Goal: Task Accomplishment & Management: Use online tool/utility

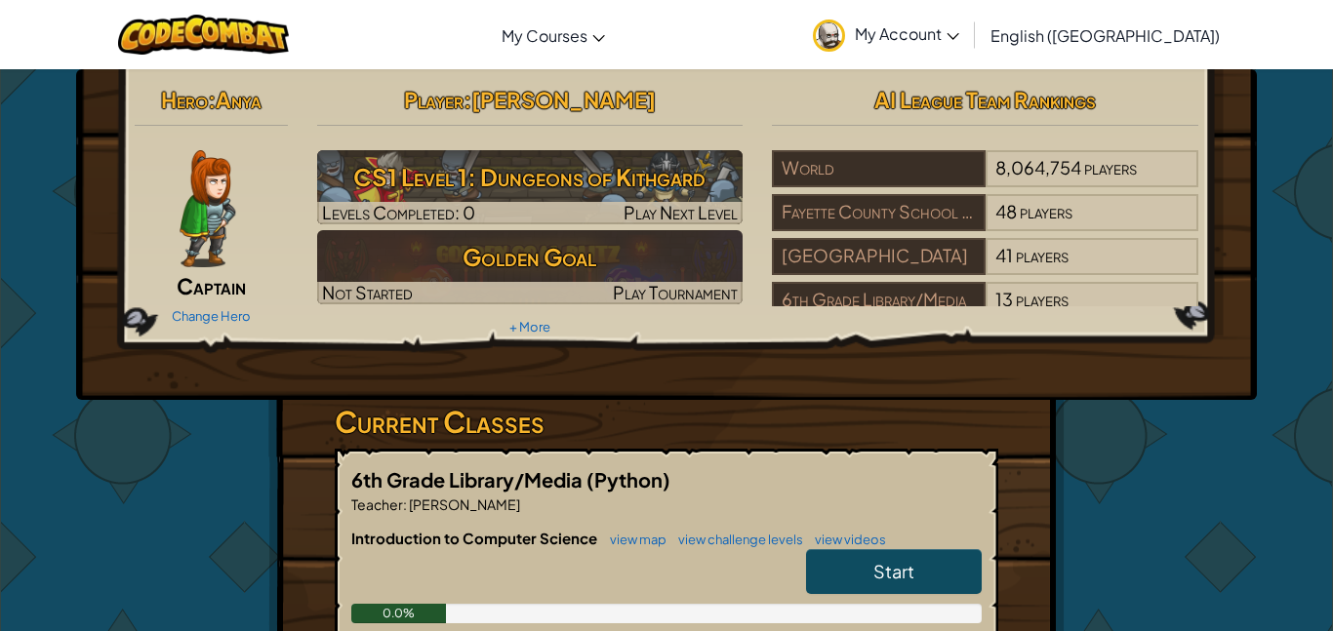
click at [205, 222] on img at bounding box center [208, 208] width 56 height 117
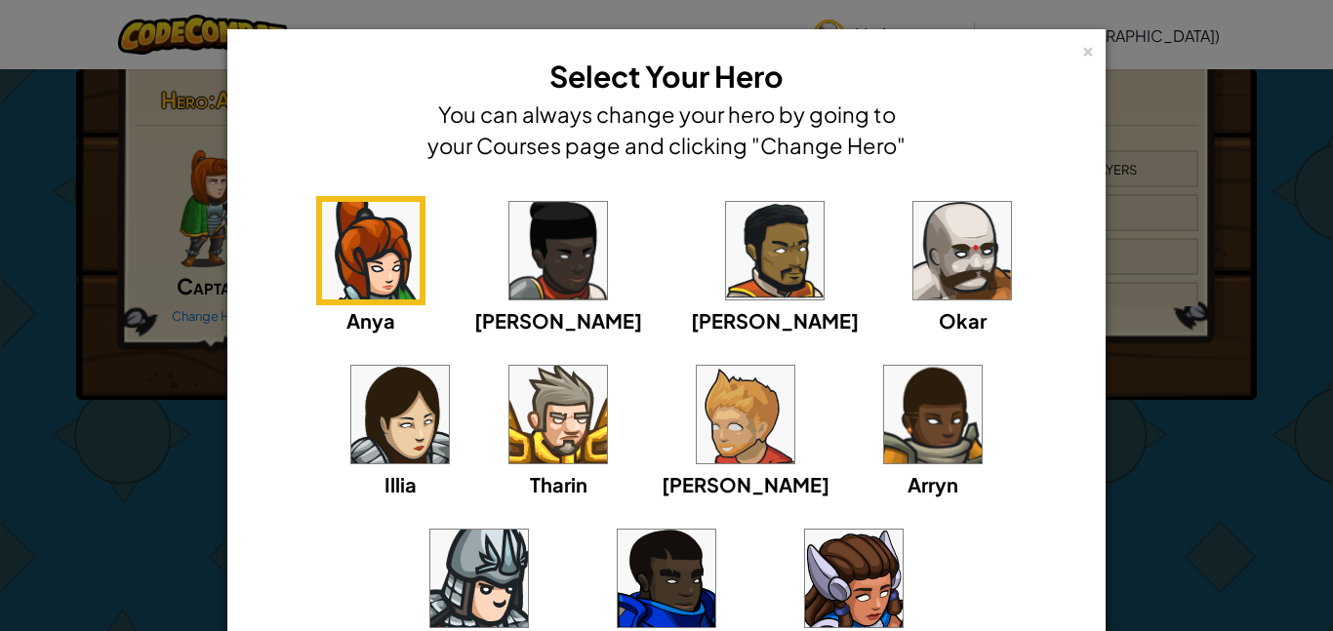
click at [914, 243] on img at bounding box center [963, 251] width 98 height 98
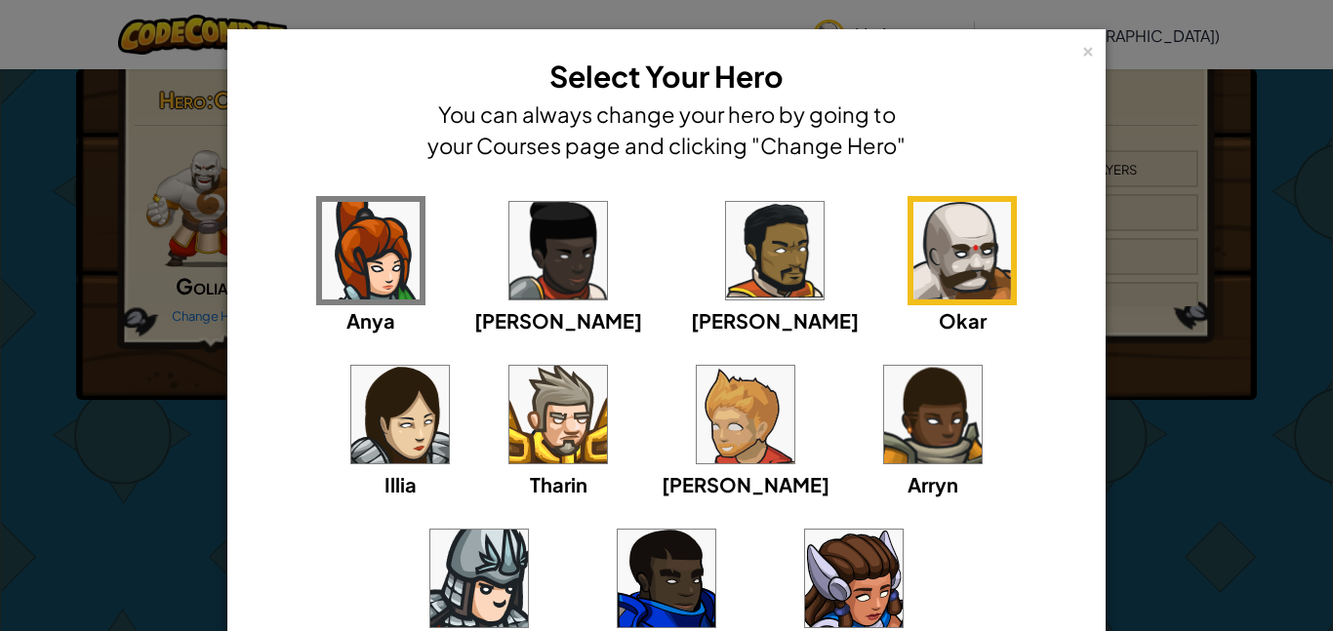
click at [96, 450] on div "× Select Your Hero You can always change your hero by going to your Courses pag…" at bounding box center [666, 315] width 1333 height 631
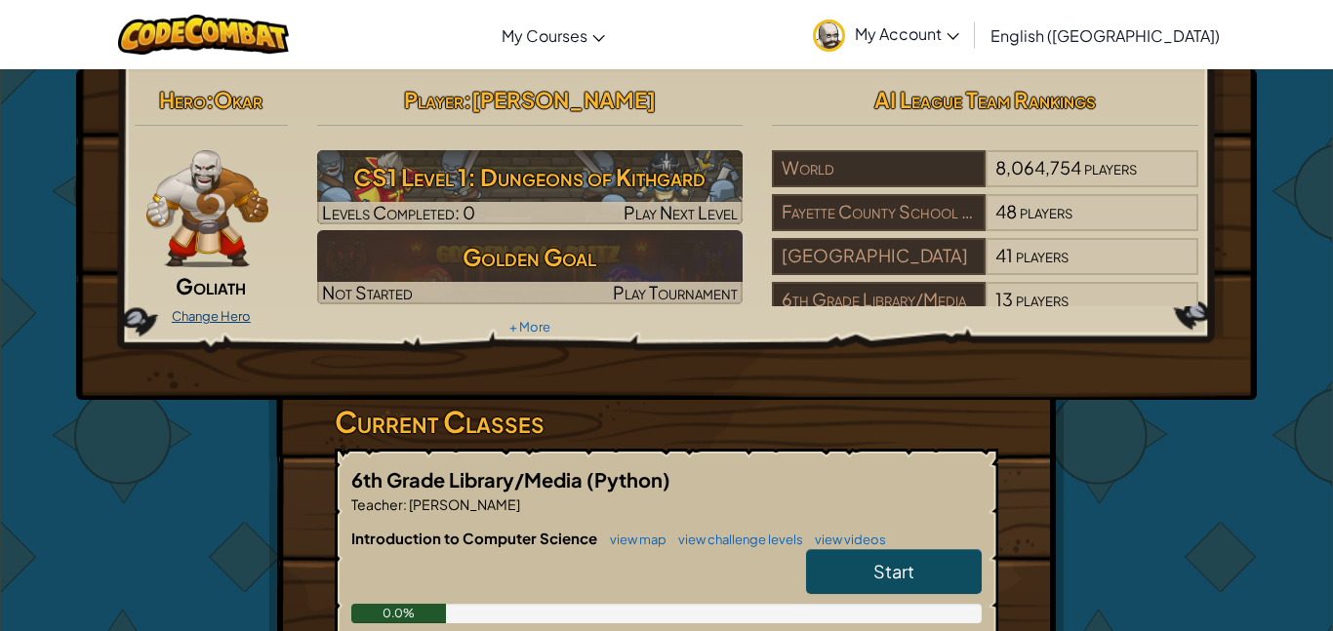
click at [199, 321] on link "Change Hero" at bounding box center [211, 316] width 79 height 16
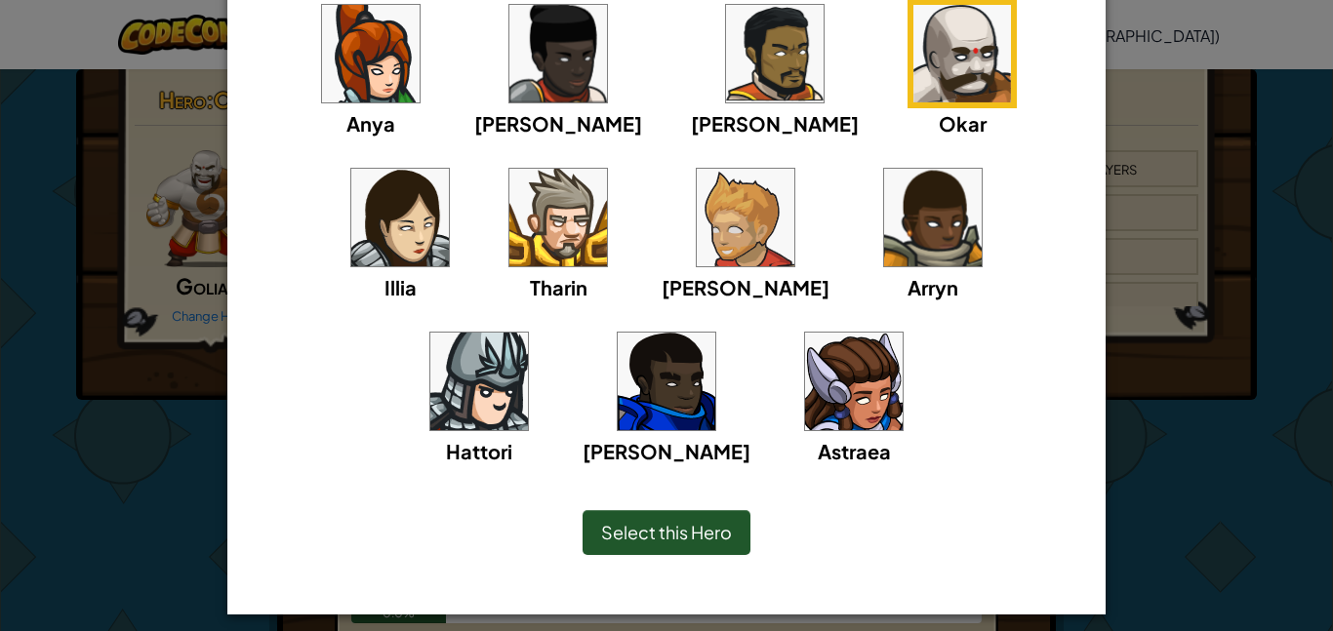
scroll to position [207, 0]
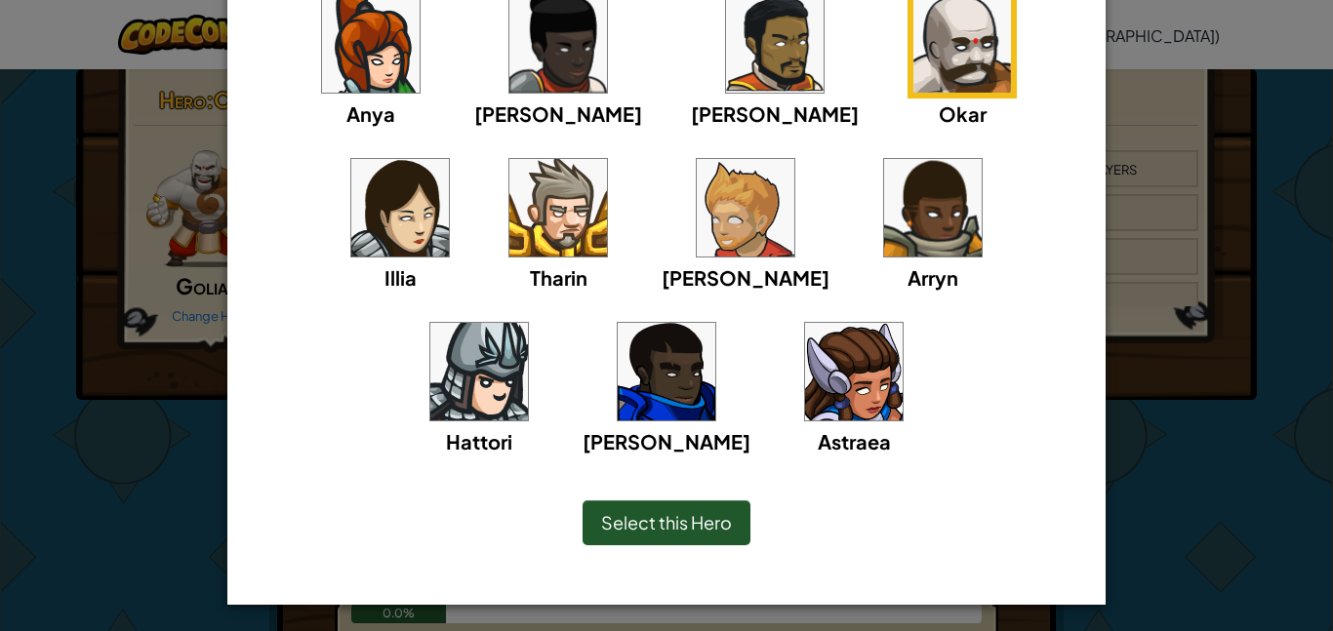
click at [632, 503] on div "Select this Hero" at bounding box center [667, 523] width 168 height 45
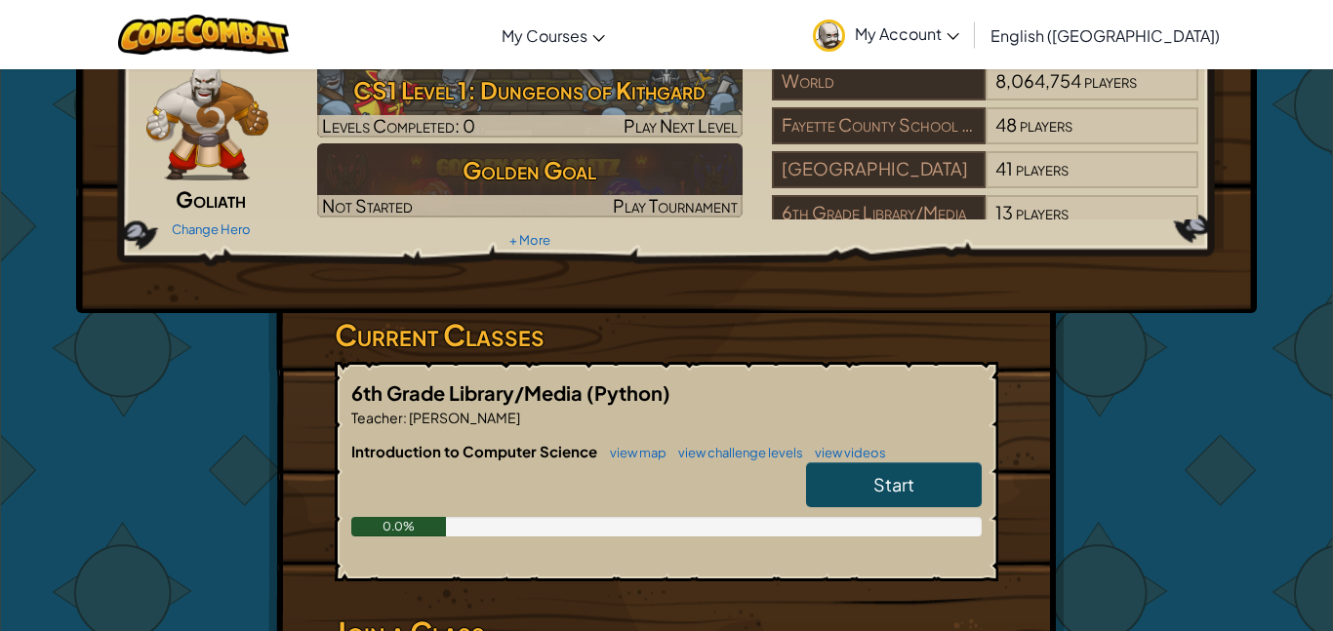
scroll to position [89, 0]
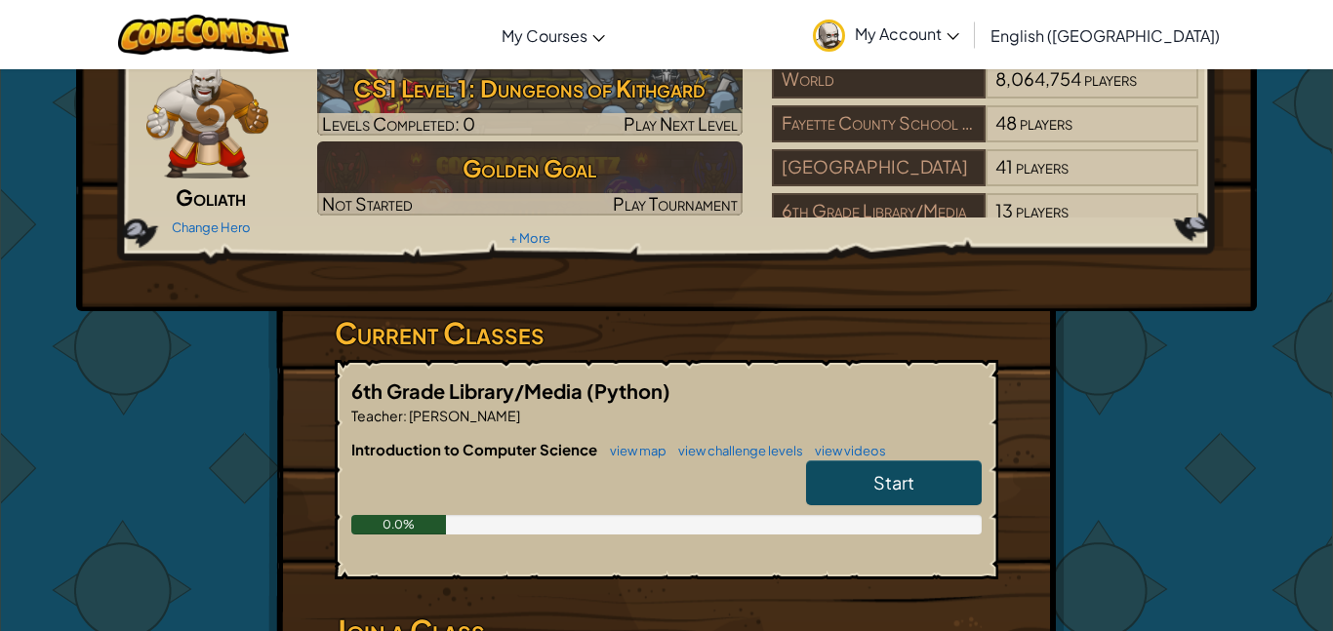
click at [872, 490] on link "Start" at bounding box center [894, 483] width 176 height 45
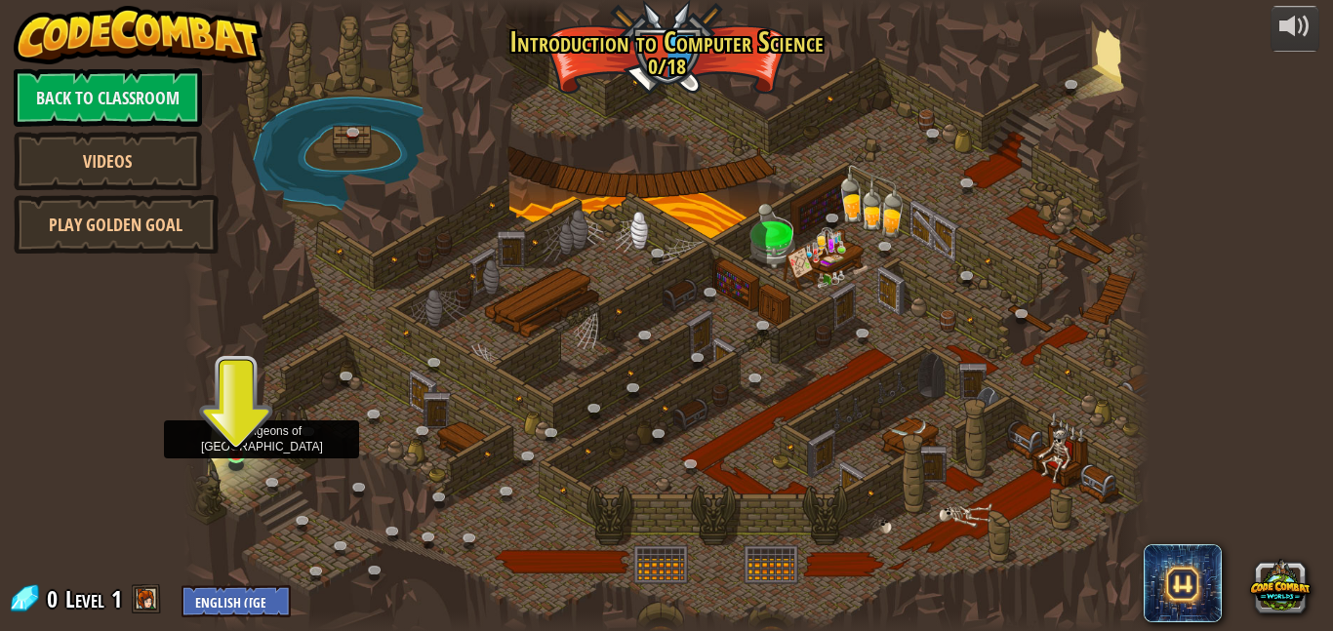
click at [234, 454] on img at bounding box center [236, 429] width 22 height 53
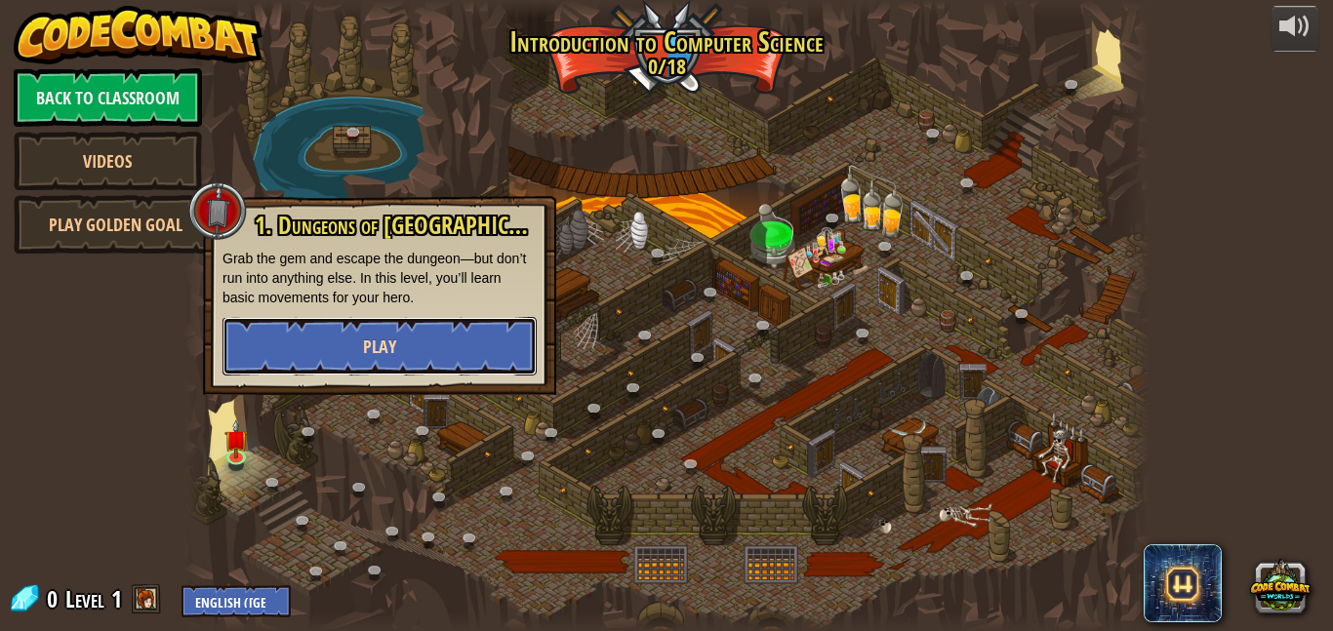
click at [350, 351] on button "Play" at bounding box center [380, 346] width 314 height 59
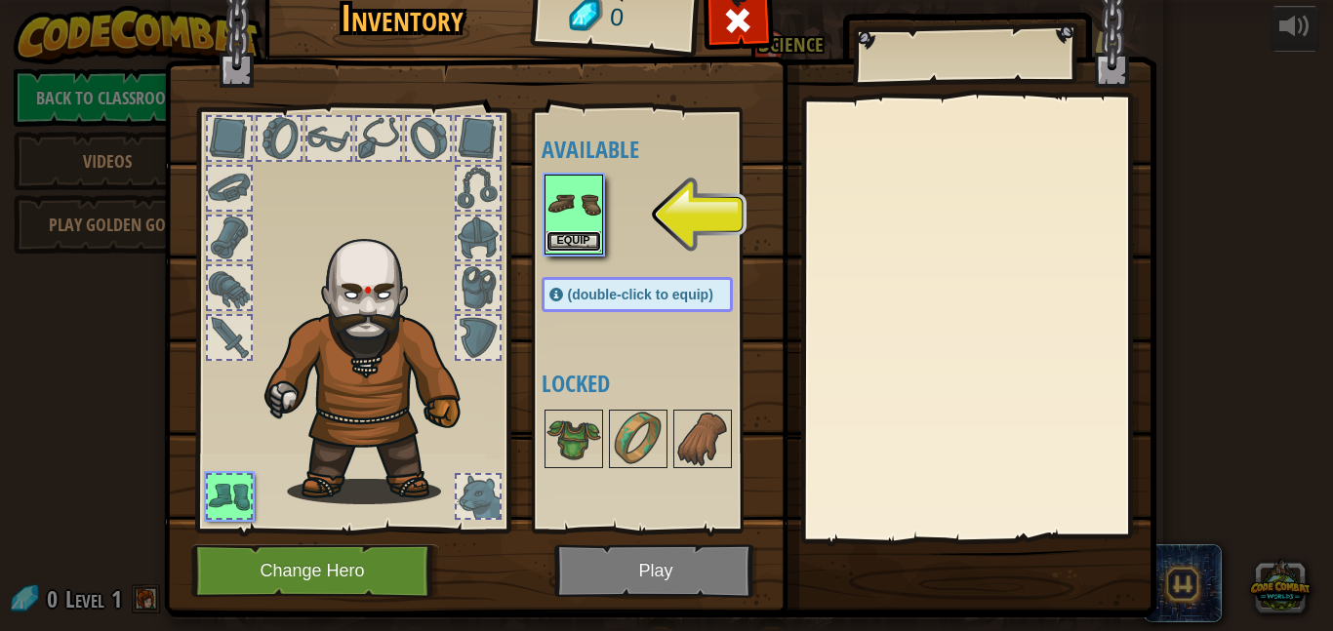
click at [587, 232] on button "Equip" at bounding box center [574, 241] width 55 height 20
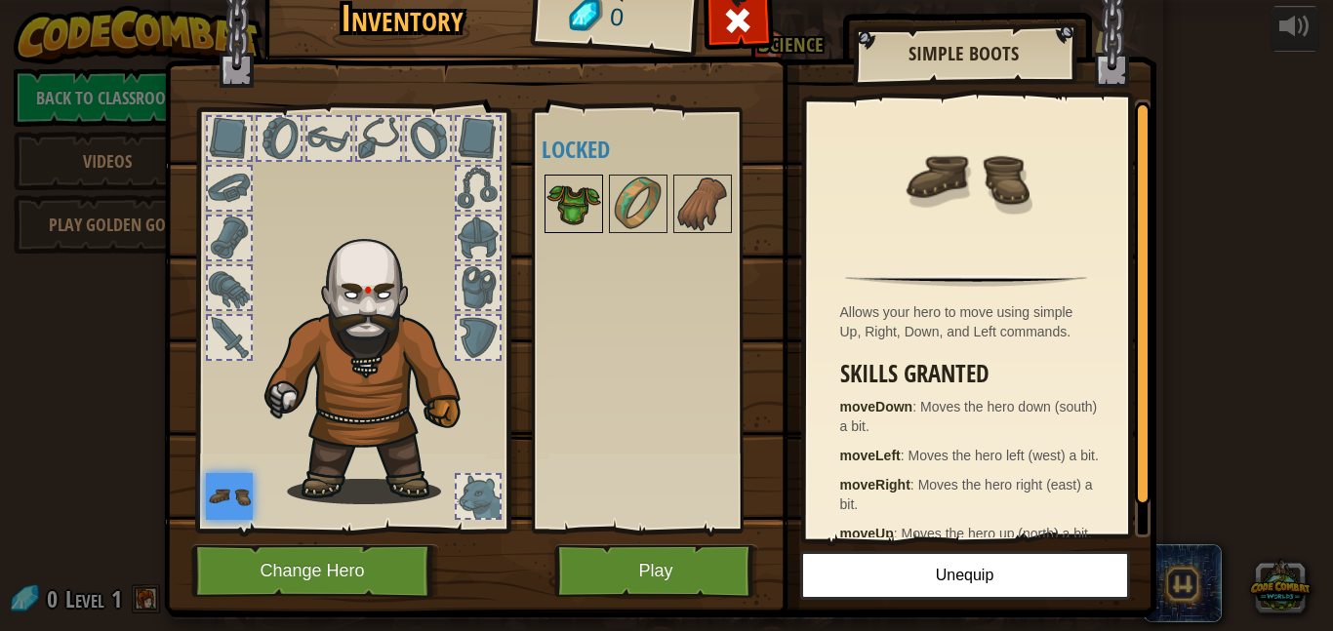
click at [575, 201] on img at bounding box center [574, 204] width 55 height 55
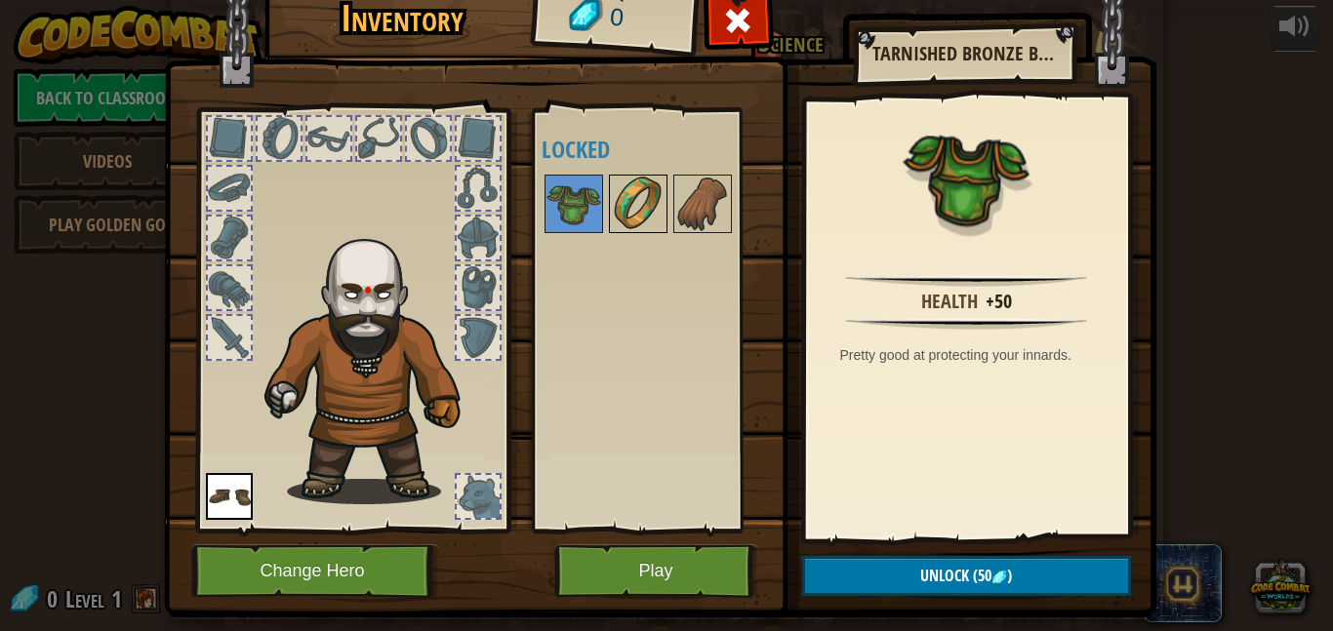
click at [635, 217] on img at bounding box center [638, 204] width 55 height 55
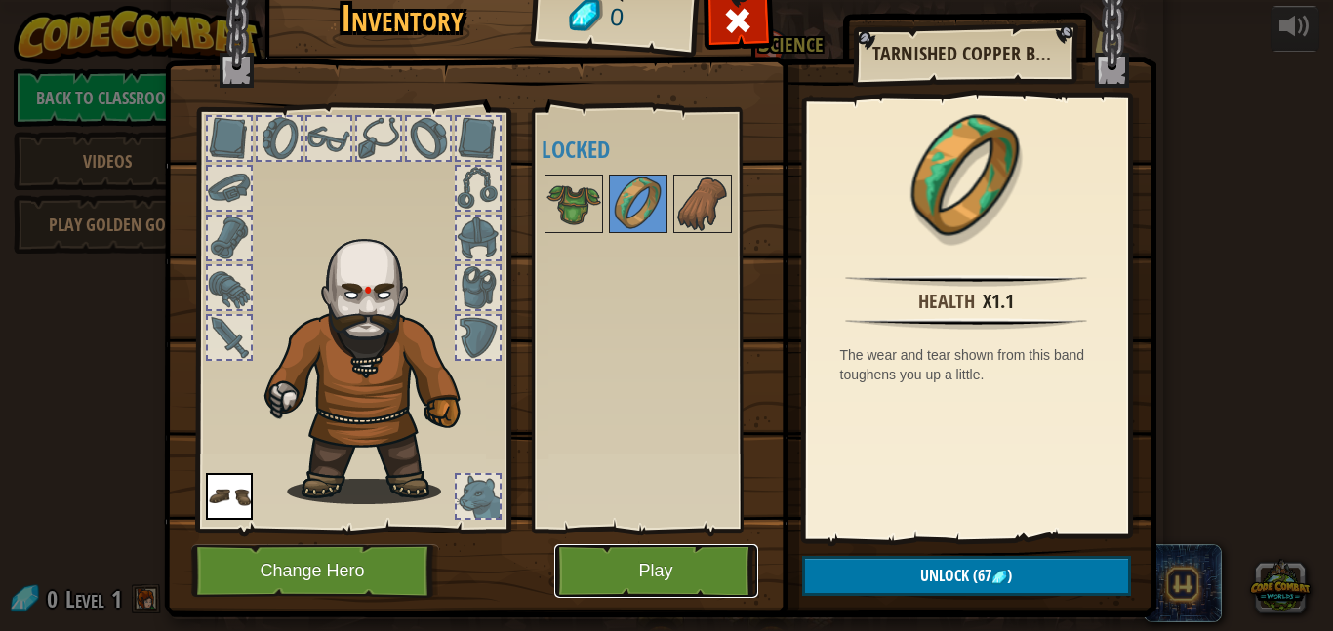
click at [694, 564] on button "Play" at bounding box center [656, 572] width 204 height 54
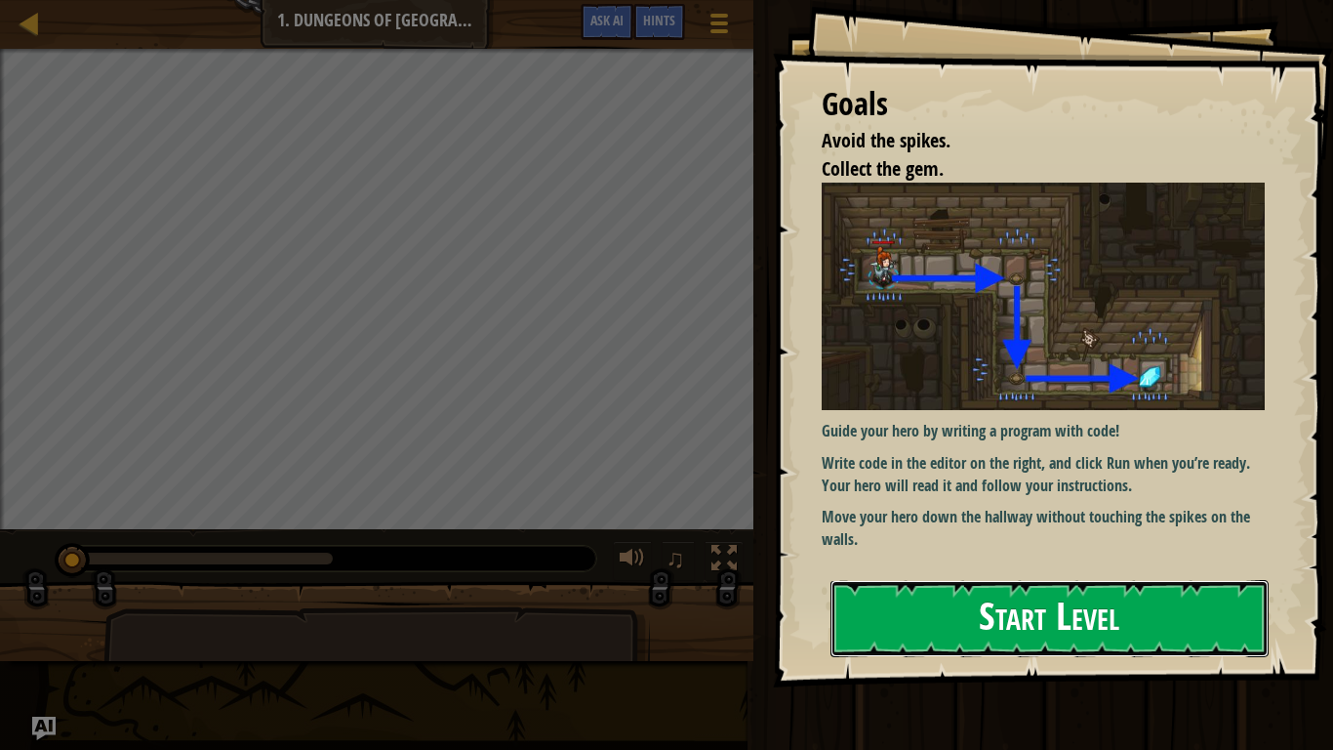
click at [1028, 587] on button "Start Level" at bounding box center [1050, 618] width 438 height 77
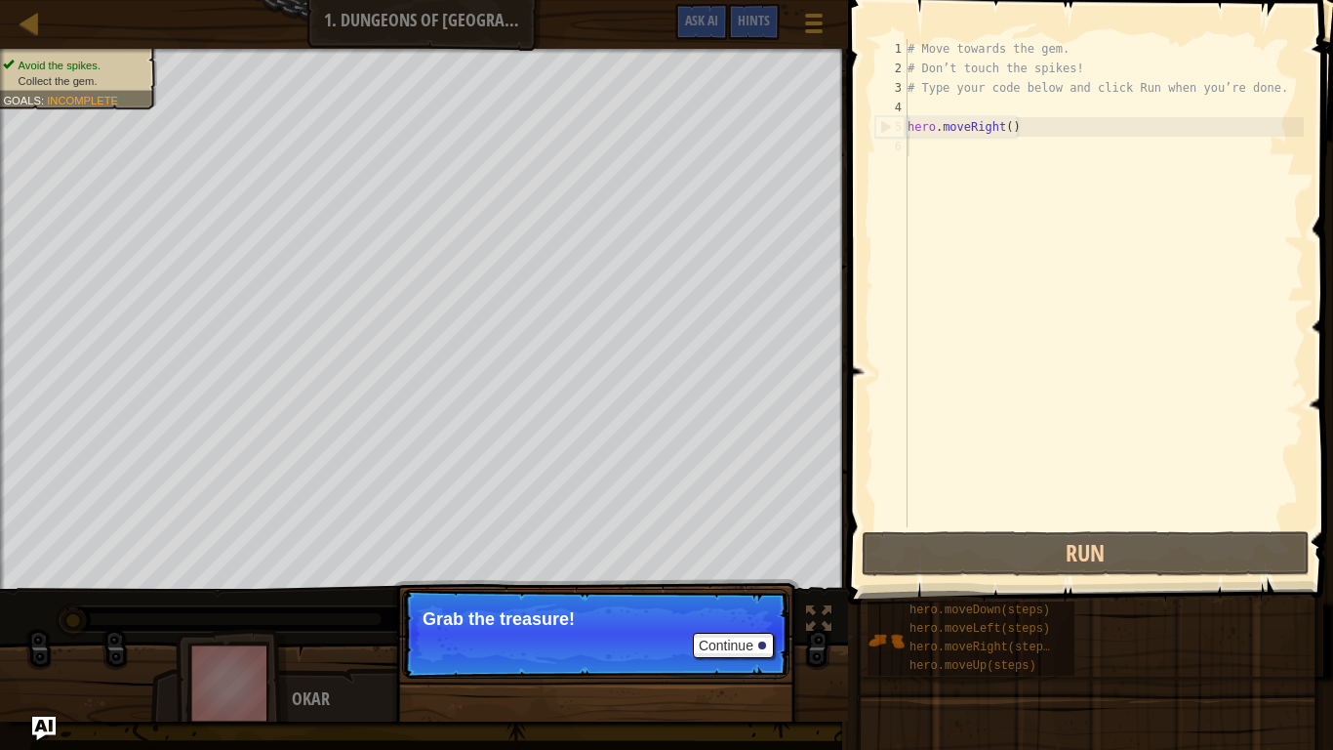
click at [677, 629] on p "Continue Grab the treasure!" at bounding box center [595, 634] width 387 height 90
click at [746, 631] on button "Continue" at bounding box center [733, 644] width 81 height 25
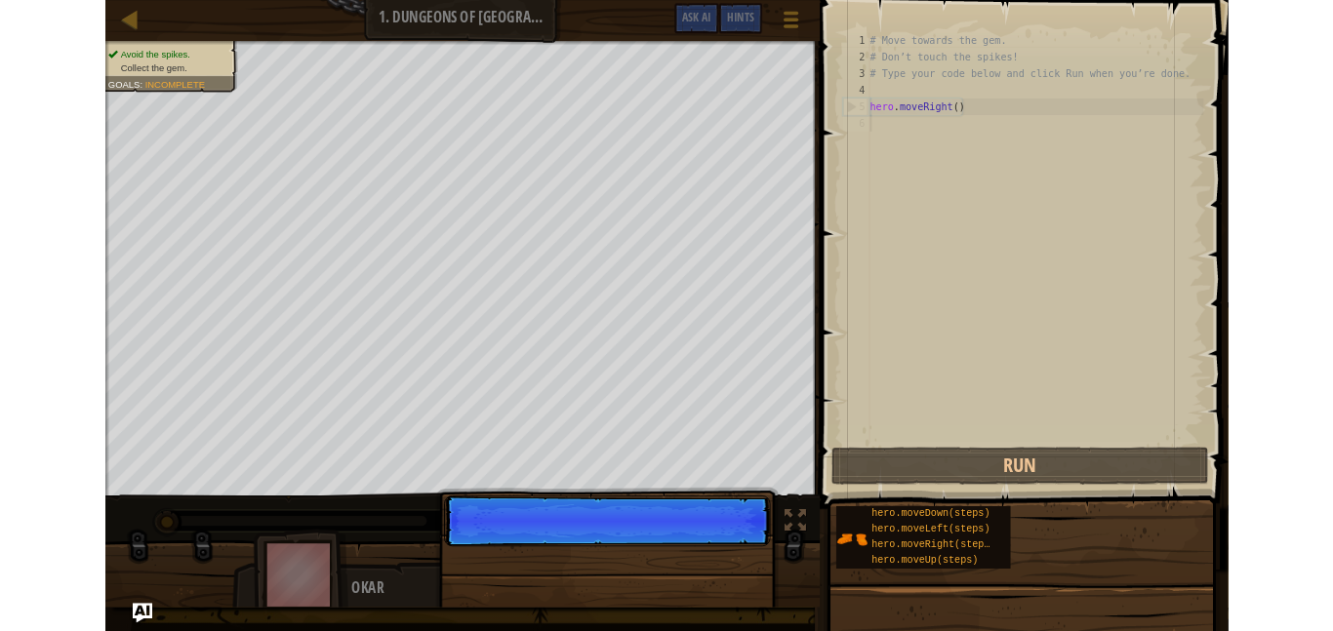
scroll to position [9, 0]
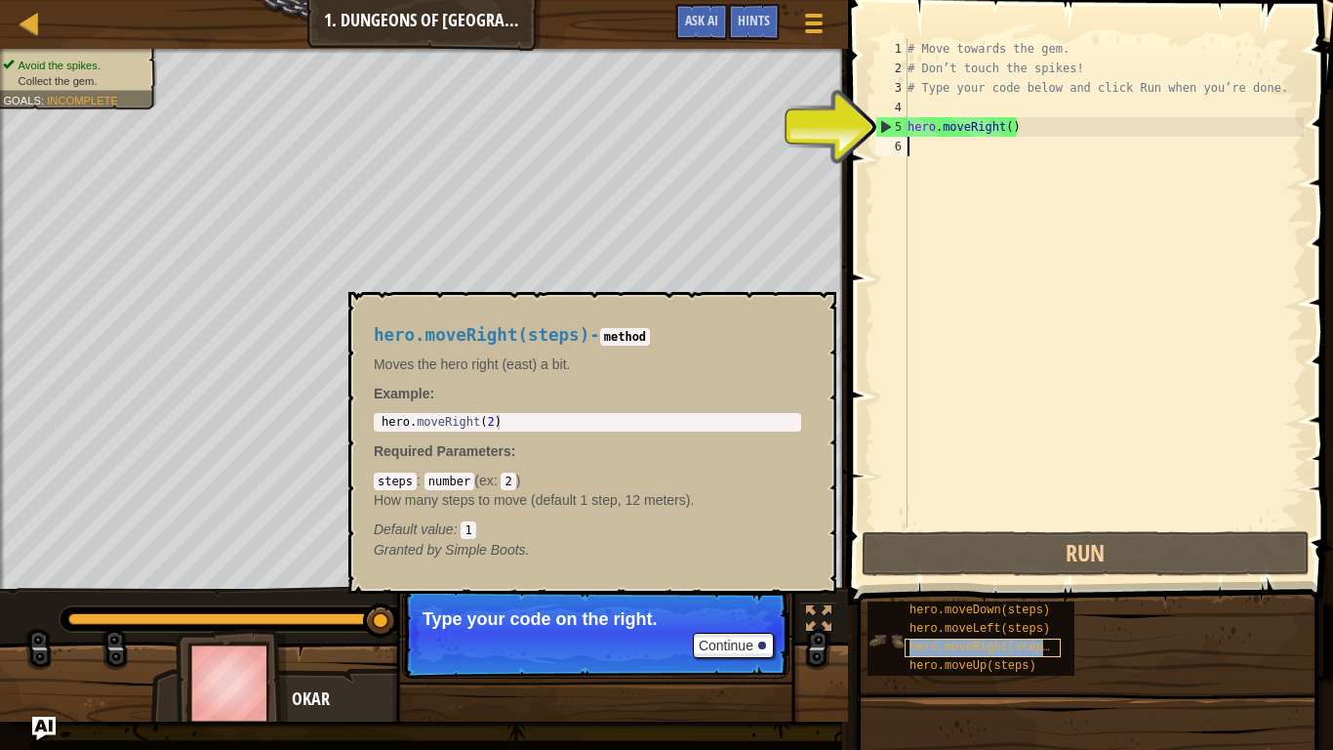
click at [923, 631] on span "hero.moveRight(steps)" at bounding box center [983, 647] width 147 height 14
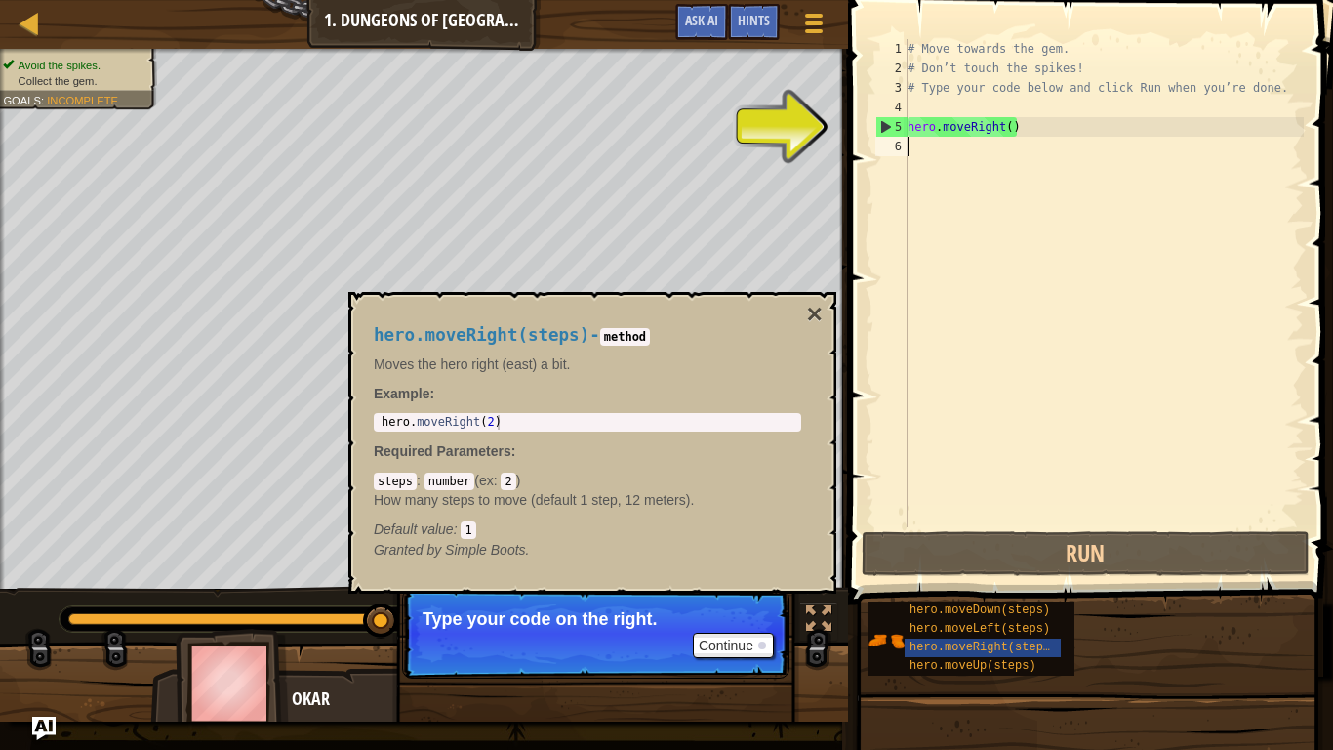
click at [931, 631] on div "hero.moveDown(steps) hero.moveLeft(steps) hero.moveRight(steps) hero.moveUp(ste…" at bounding box center [1093, 638] width 453 height 76
click at [922, 611] on span "hero.moveDown(steps)" at bounding box center [980, 610] width 141 height 14
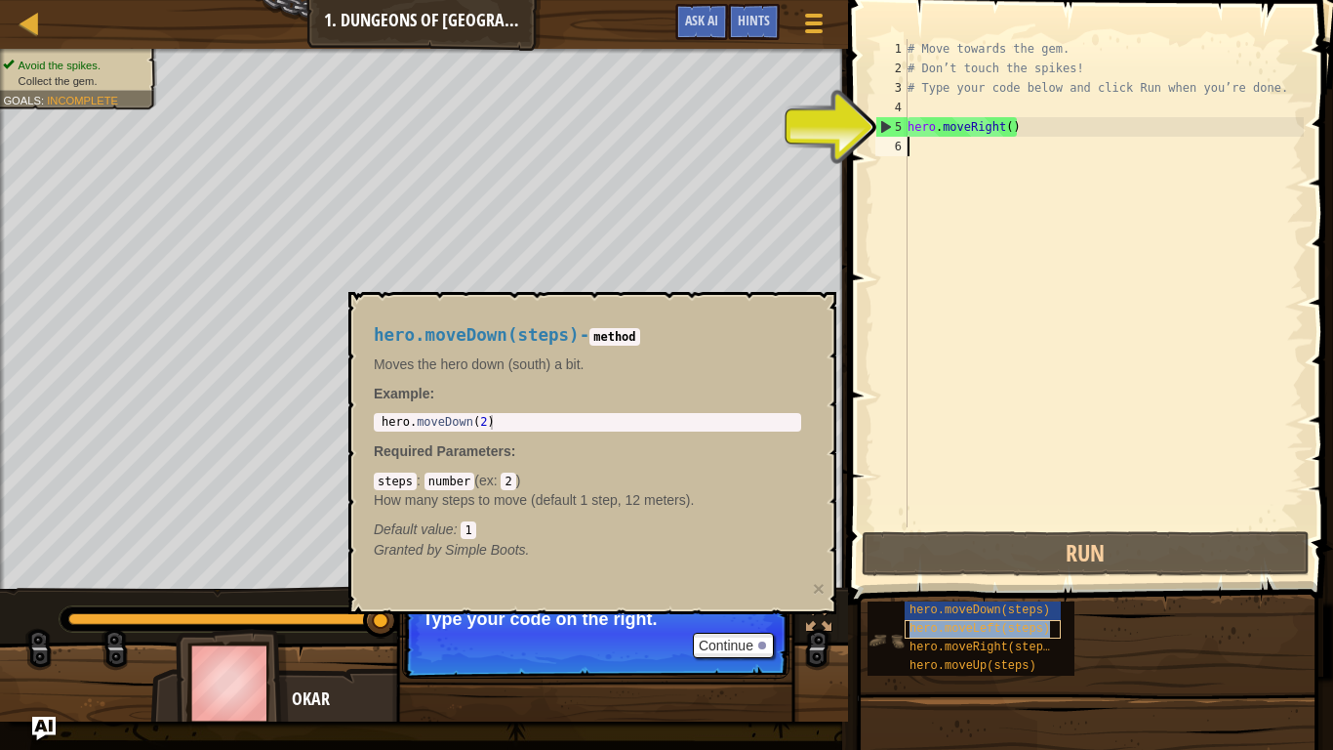
click at [917, 626] on span "hero.moveLeft(steps)" at bounding box center [980, 629] width 141 height 14
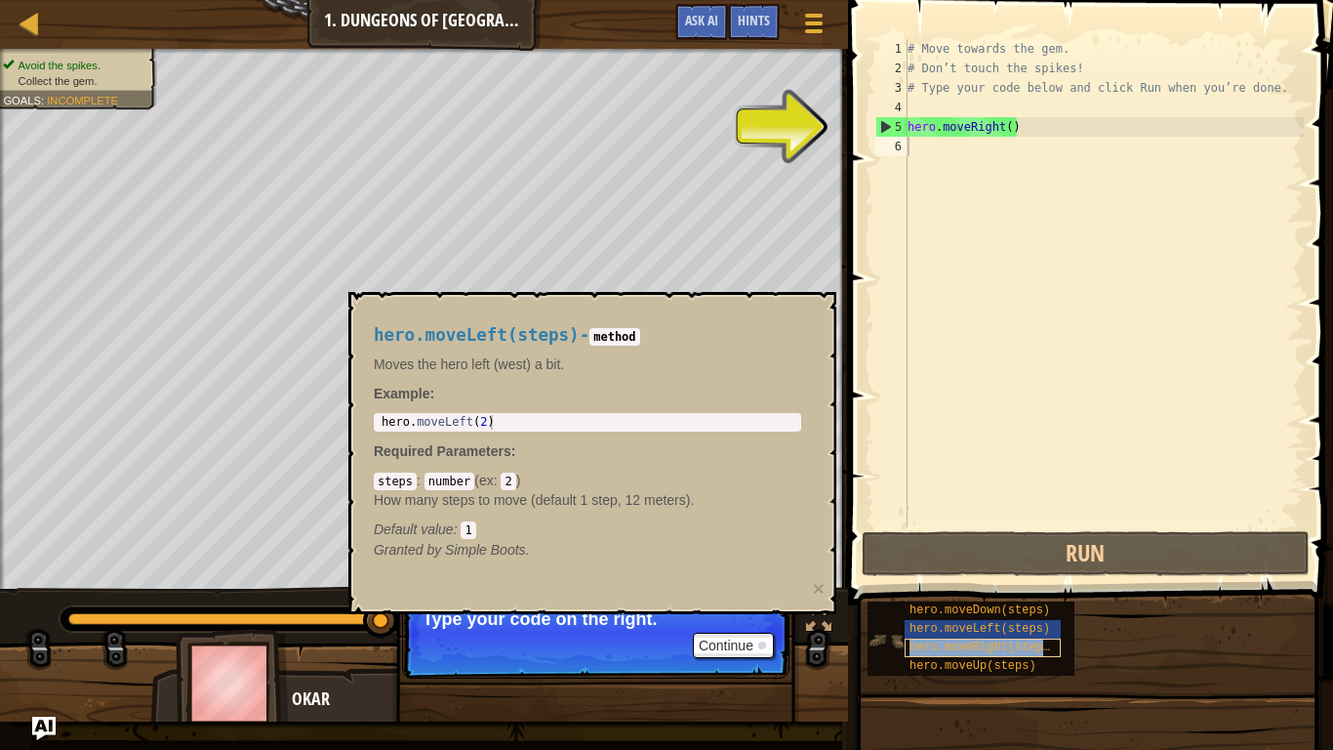
click at [919, 631] on span "hero.moveRight(steps)" at bounding box center [983, 647] width 147 height 14
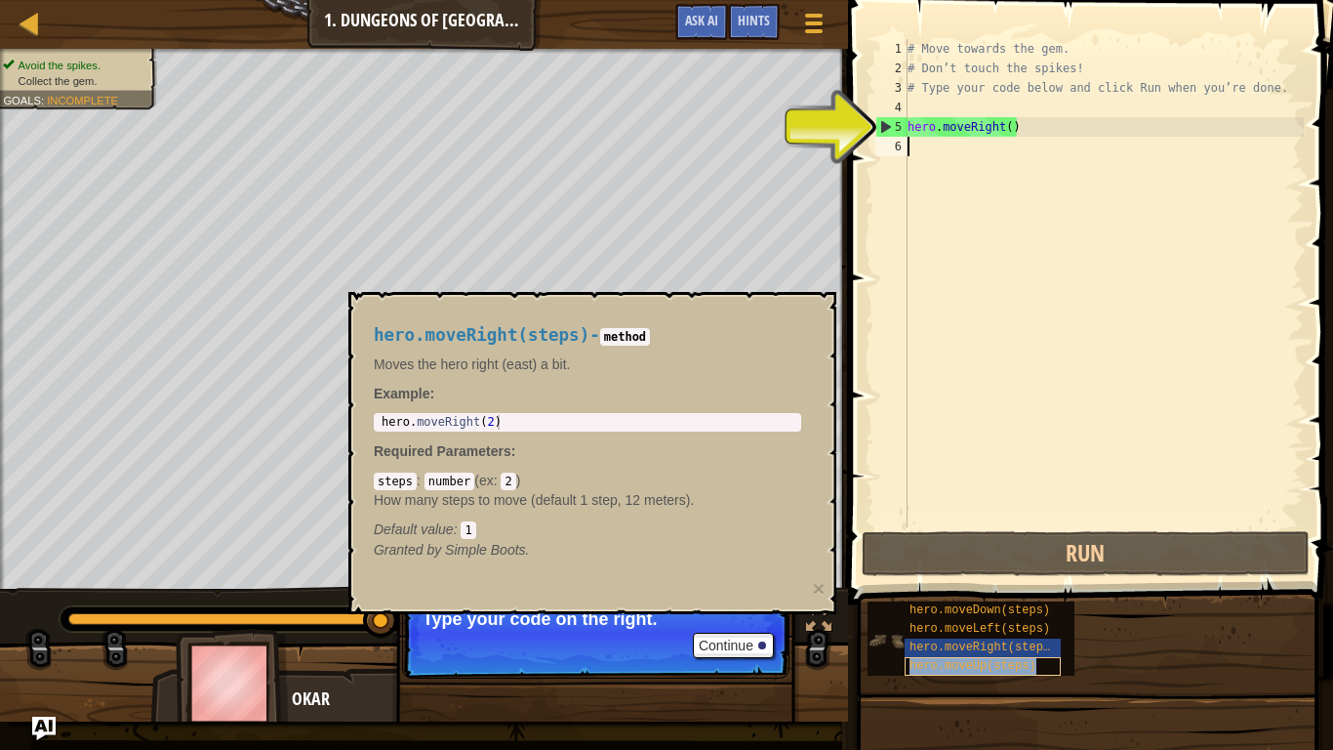
click at [917, 631] on span "hero.moveUp(steps)" at bounding box center [973, 666] width 127 height 14
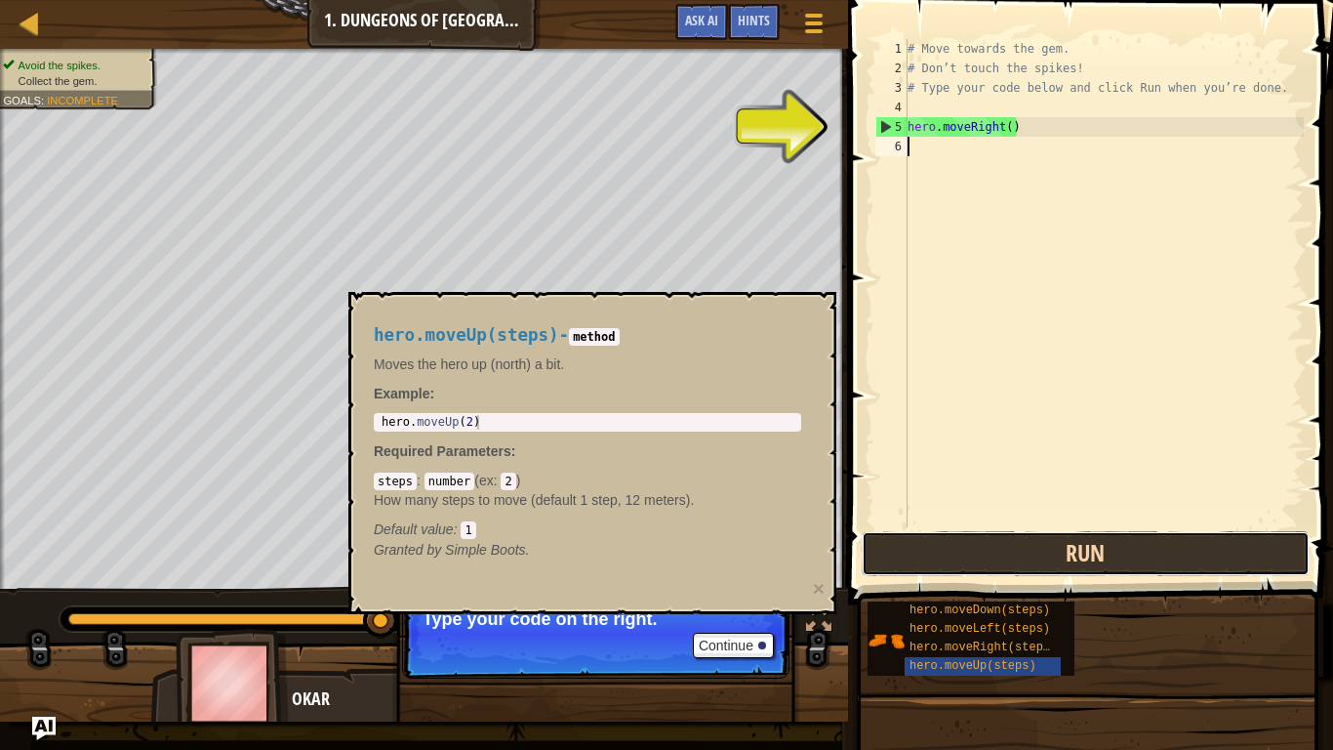
click at [953, 547] on button "Run" at bounding box center [1086, 553] width 448 height 45
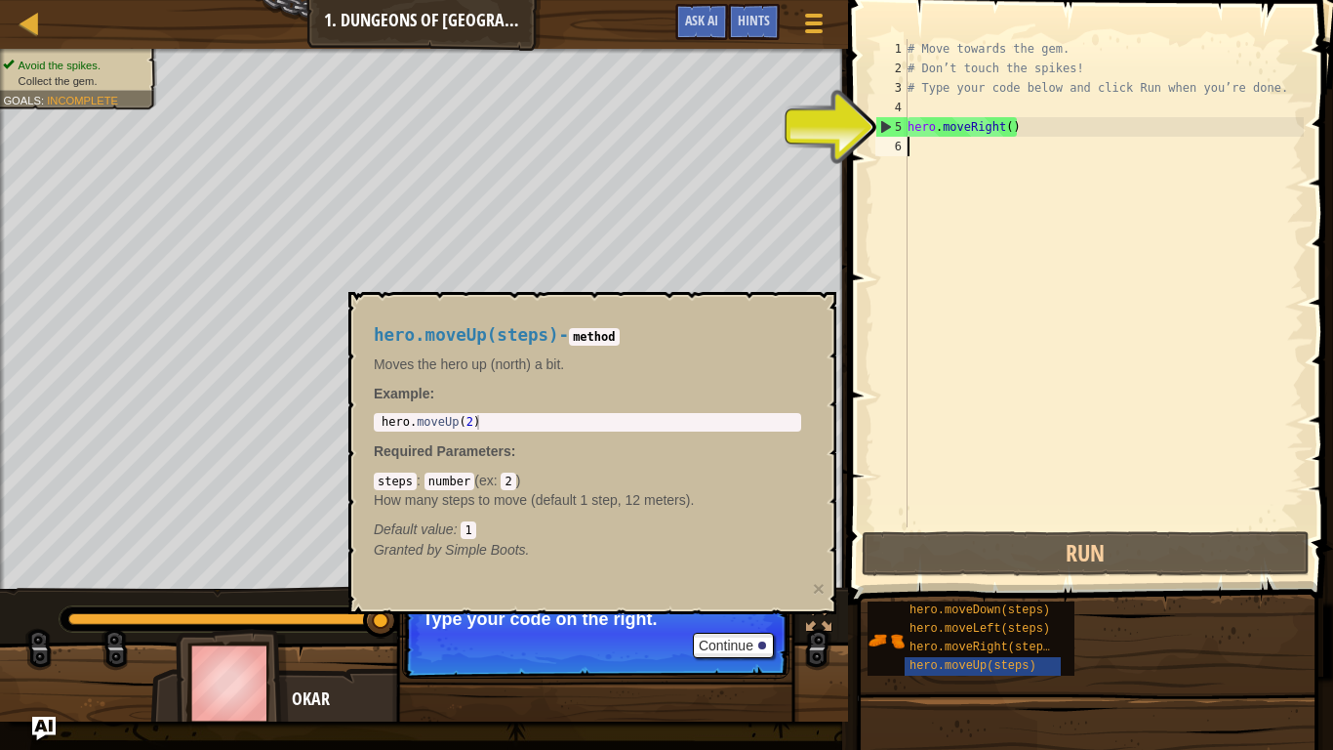
click at [913, 124] on div "# Move towards the gem. # Don’t touch the spikes! # Type your code below and cl…" at bounding box center [1104, 302] width 400 height 527
type textarea "hero.moveRight()"
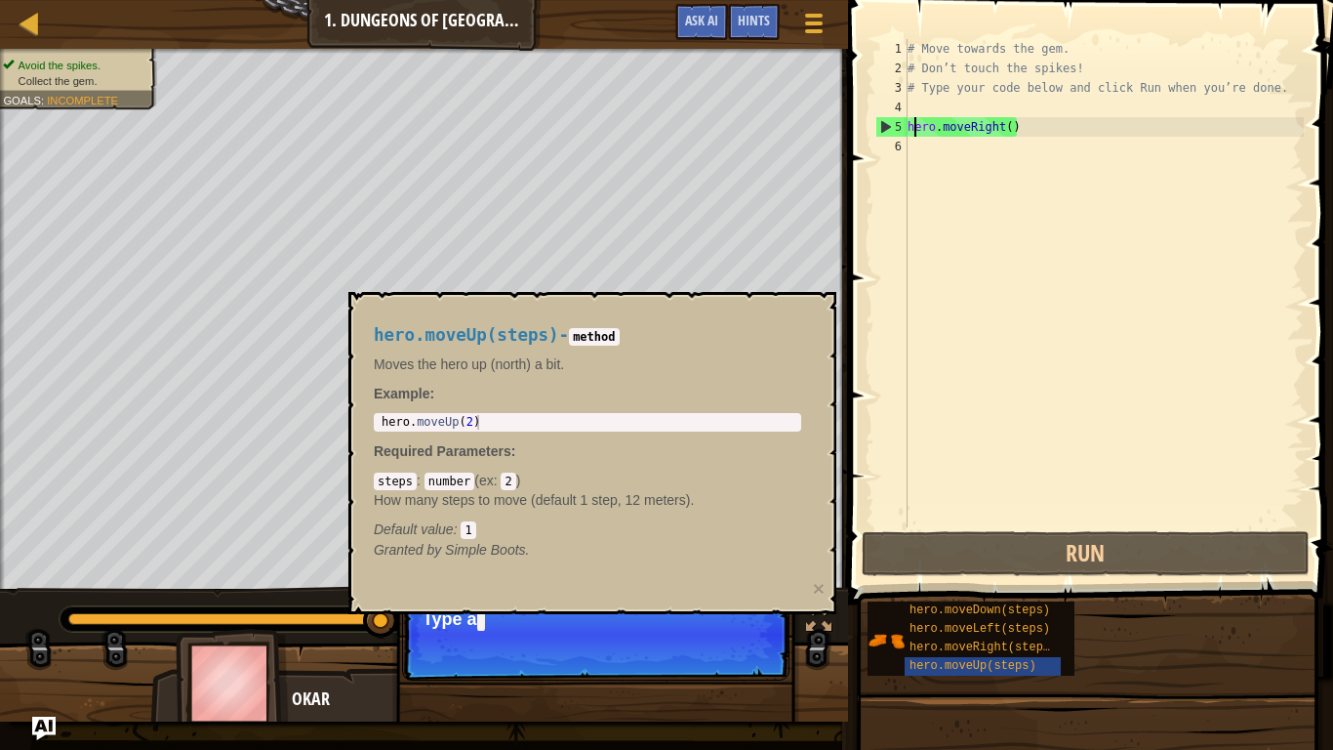
click at [918, 142] on div "# Move towards the gem. # Don’t touch the spikes! # Type your code below and cl…" at bounding box center [1104, 302] width 400 height 527
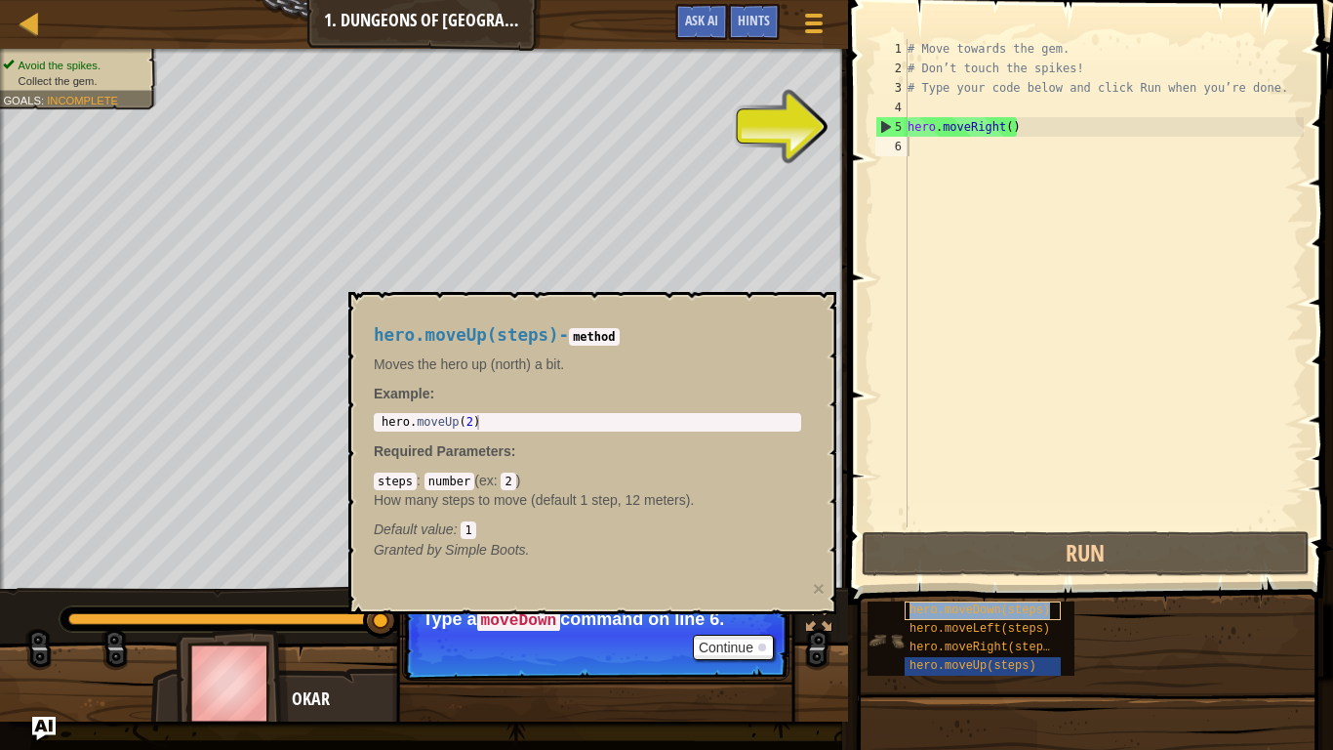
click at [924, 618] on div "hero.moveDown(steps)" at bounding box center [983, 610] width 156 height 19
click at [884, 126] on div "5" at bounding box center [891, 127] width 31 height 20
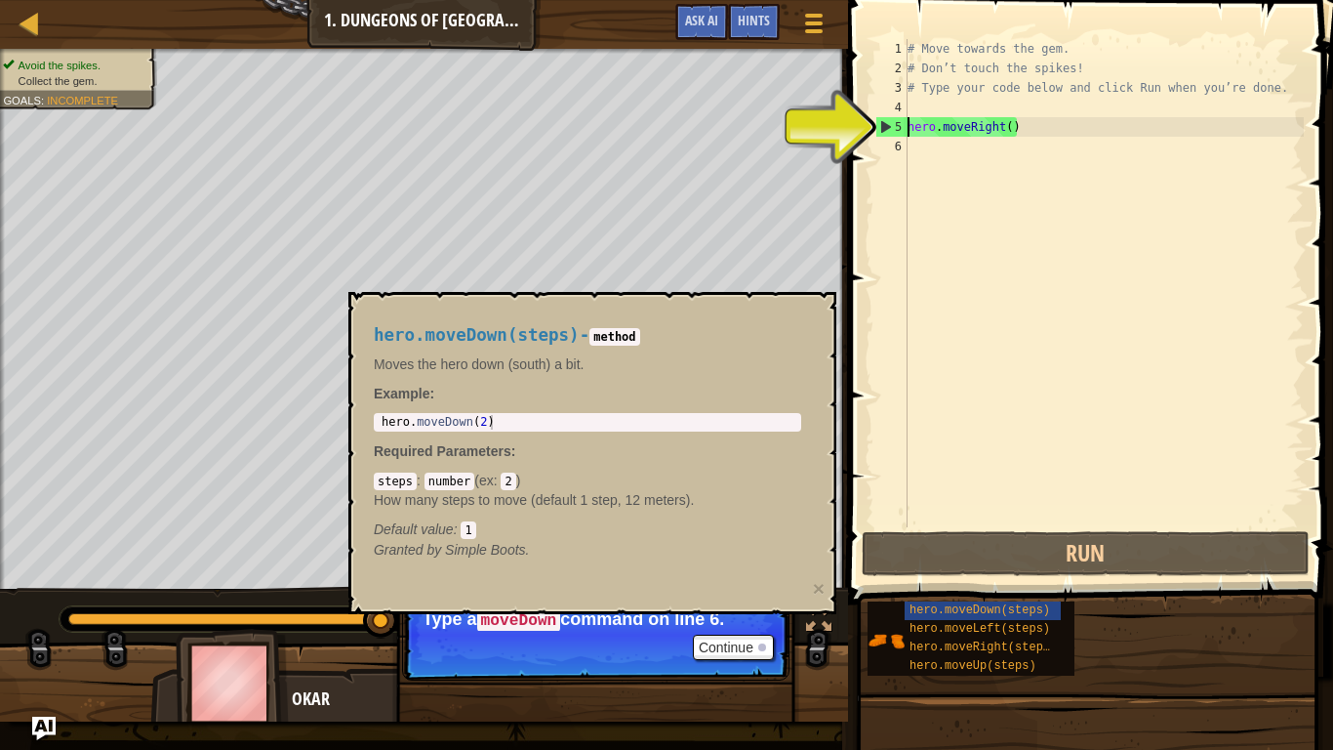
click at [884, 126] on div "5" at bounding box center [891, 127] width 31 height 20
type textarea "hero.moveRight()"
click at [884, 126] on div "5" at bounding box center [891, 127] width 31 height 20
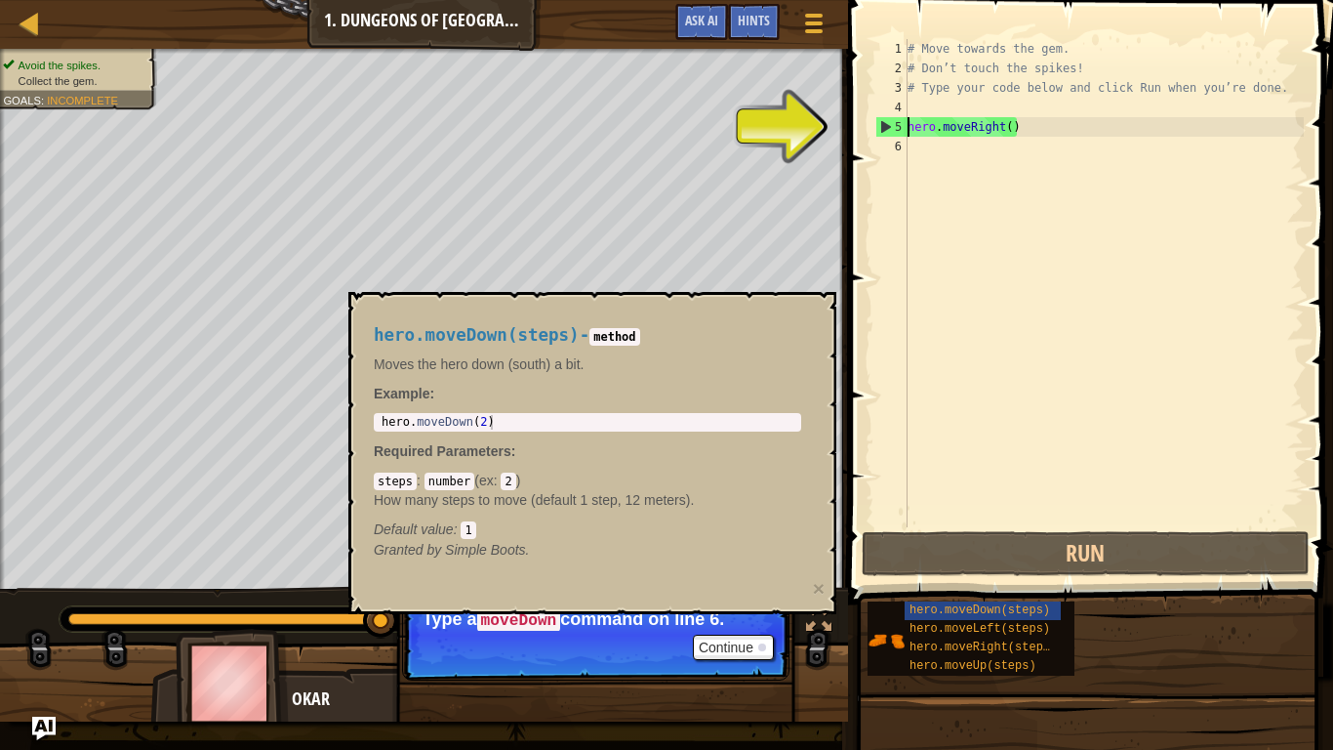
type textarea "hero.moveRight()"
click at [884, 126] on div "5" at bounding box center [891, 127] width 31 height 20
type textarea "hero.moveRight()"
